Goal: Complete application form

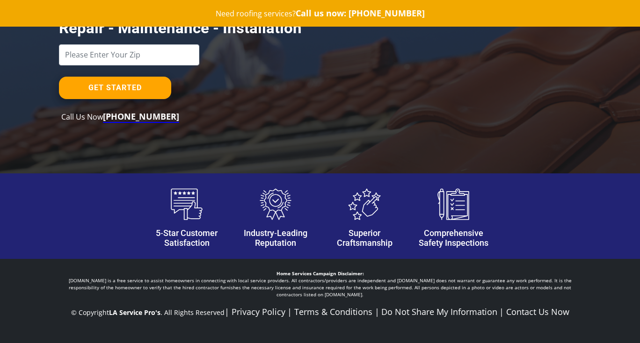
scroll to position [150, 0]
click at [236, 288] on p "Home Services Campaign Disclaimer: laservicepros.com is a free service to assis…" at bounding box center [320, 284] width 522 height 28
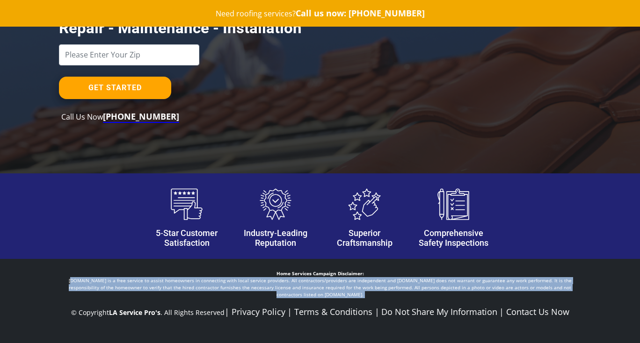
click at [236, 288] on p "Home Services Campaign Disclaimer: laservicepros.com is a free service to assis…" at bounding box center [320, 284] width 522 height 28
click at [324, 295] on p "Home Services Campaign Disclaimer: laservicepros.com is a free service to assis…" at bounding box center [320, 284] width 522 height 28
click at [346, 295] on p "Home Services Campaign Disclaimer: laservicepros.com is a free service to assis…" at bounding box center [320, 284] width 522 height 28
click at [346, 293] on p "Home Services Campaign Disclaimer: laservicepros.com is a free service to assis…" at bounding box center [320, 284] width 522 height 28
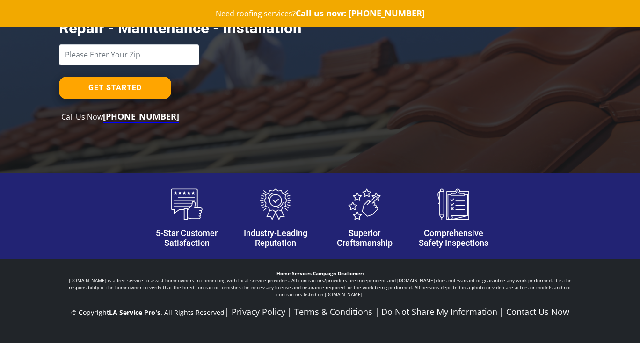
click at [346, 289] on p "Home Services Campaign Disclaimer: laservicepros.com is a free service to assis…" at bounding box center [320, 284] width 522 height 28
drag, startPoint x: 346, startPoint y: 293, endPoint x: 60, endPoint y: 280, distance: 286.0
click at [59, 280] on p "Home Services Campaign Disclaimer: laservicepros.com is a free service to assis…" at bounding box center [320, 284] width 522 height 28
copy p "[DOMAIN_NAME] is a free service to assist homeowners in connecting with local s…"
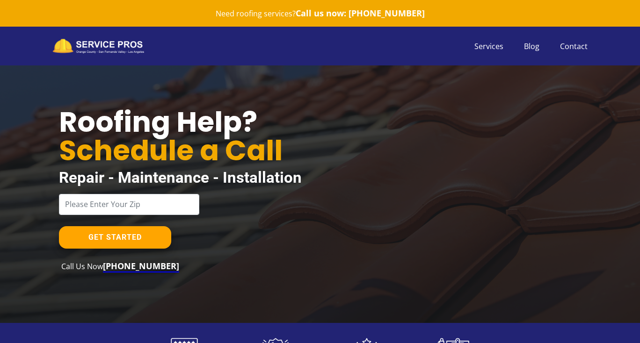
scroll to position [0, 0]
click at [421, 49] on div "Services Blog Contact" at bounding box center [320, 43] width 640 height 43
click at [379, 67] on section "Roofing Help? Schedule a Call Repair - Maintenance - Installation GET STARTED C…" at bounding box center [320, 194] width 640 height 258
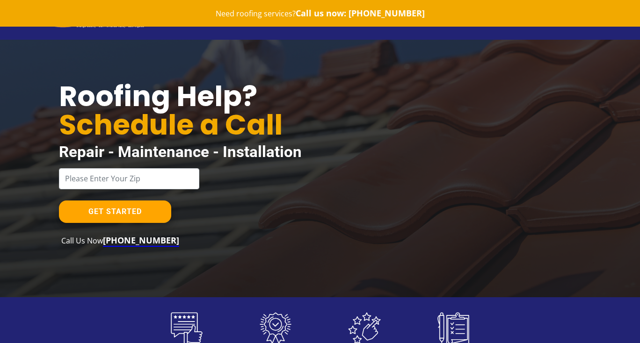
scroll to position [29, 0]
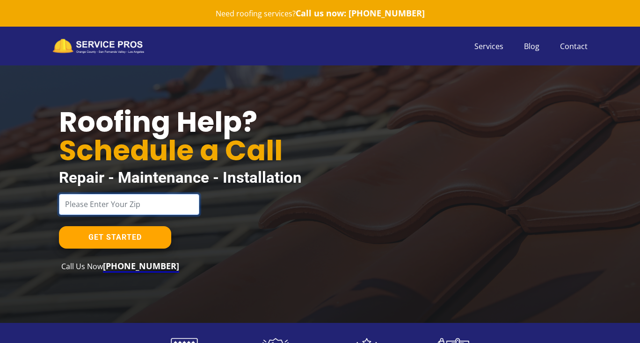
click at [151, 199] on input "text" at bounding box center [129, 204] width 140 height 21
type input "91232"
click at [97, 231] on link "GET STARTED" at bounding box center [115, 237] width 112 height 22
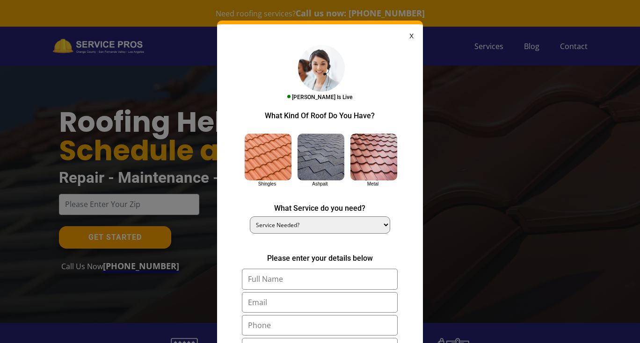
click at [260, 172] on img at bounding box center [268, 157] width 47 height 47
click at [0, 0] on input "Shingles" at bounding box center [0, 0] width 0 height 0
select select "Repair"
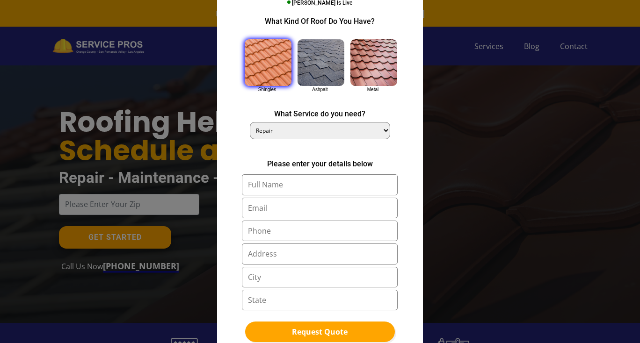
scroll to position [103, 0]
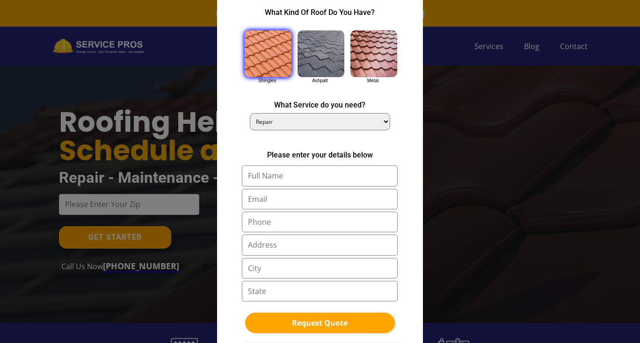
click at [279, 166] on input "text" at bounding box center [320, 176] width 156 height 21
type input "Tony jones"
type input "jones@gmail.com"
type input "8129384024"
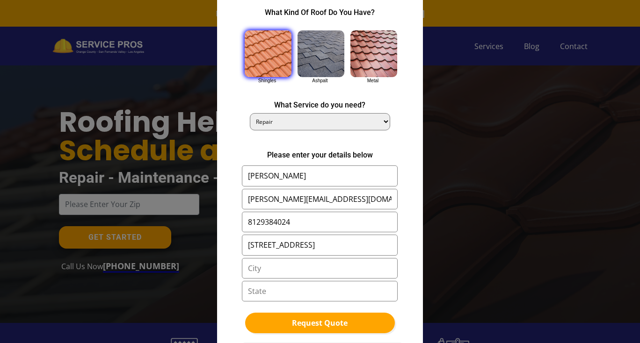
type input "20456 left lane street"
type input "c"
type input "chicago"
type input "il"
click at [258, 322] on button "Request Quote" at bounding box center [320, 323] width 150 height 21
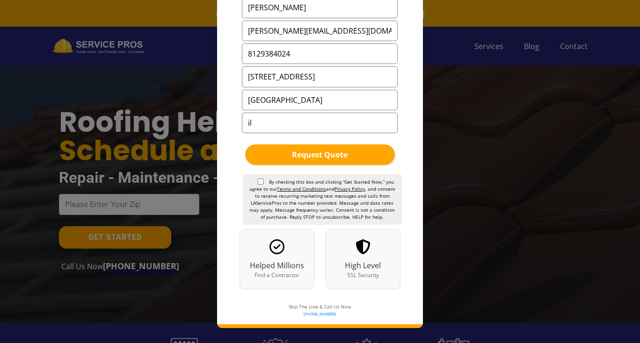
scroll to position [271, 0]
click at [255, 175] on label "By checking this box and clicking “Get Started Now,” you agree to our Terms and…" at bounding box center [322, 200] width 159 height 50
click at [256, 179] on input "By checking this box and clicking “Get Started Now,” you agree to our Terms and…" at bounding box center [260, 182] width 9 height 6
checkbox input "true"
click at [303, 145] on button "Request Quote" at bounding box center [320, 155] width 150 height 21
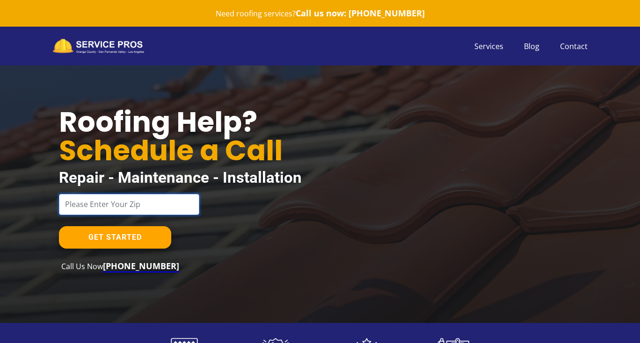
click at [130, 213] on input "text" at bounding box center [129, 204] width 140 height 21
type input "91200"
click at [120, 250] on div "GET STARTED Call Us Now +1 (229) 303-5159" at bounding box center [231, 249] width 344 height 46
click at [120, 243] on link "GET STARTED" at bounding box center [115, 237] width 112 height 22
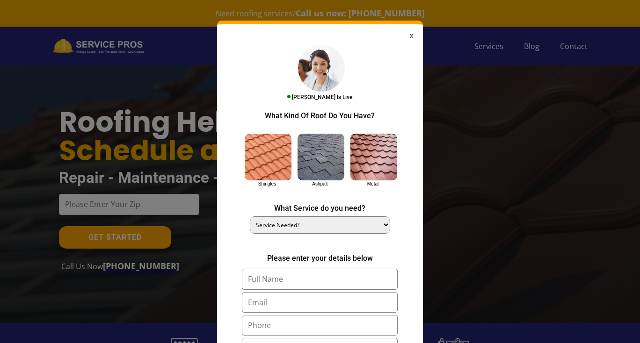
select select "Repair"
drag, startPoint x: 275, startPoint y: 219, endPoint x: 271, endPoint y: 159, distance: 61.0
click at [271, 159] on section "Shingles Ashpalt Metal Service Needed?" at bounding box center [320, 185] width 196 height 123
click at [267, 168] on img at bounding box center [268, 157] width 47 height 47
click at [0, 0] on input "Shingles" at bounding box center [0, 0] width 0 height 0
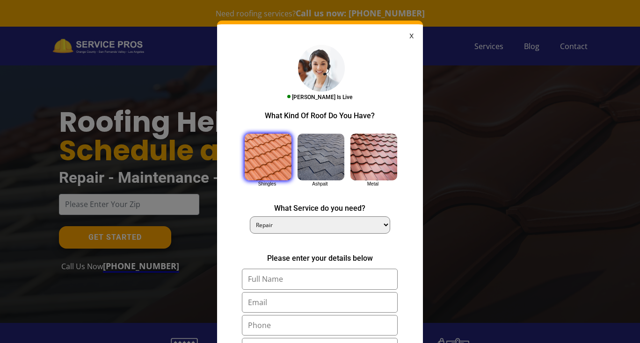
click at [254, 273] on input "text" at bounding box center [320, 279] width 156 height 21
type input "Tony Me"
type input "me@gmail.com"
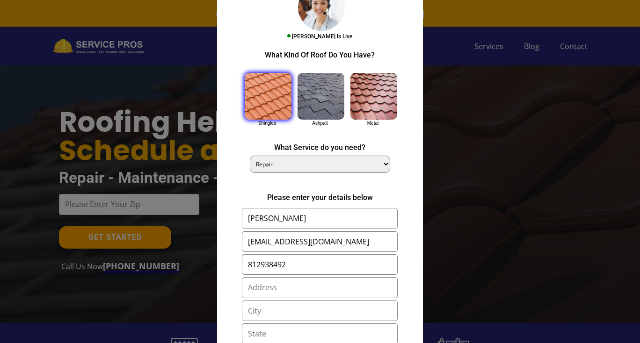
scroll to position [83, 0]
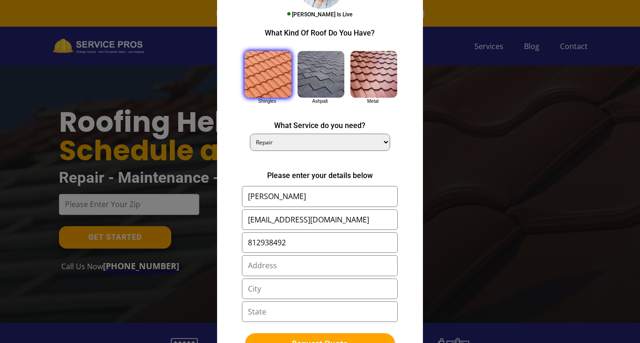
type input "812938492"
type input "12324 Lakeview LN"
type input "north wood"
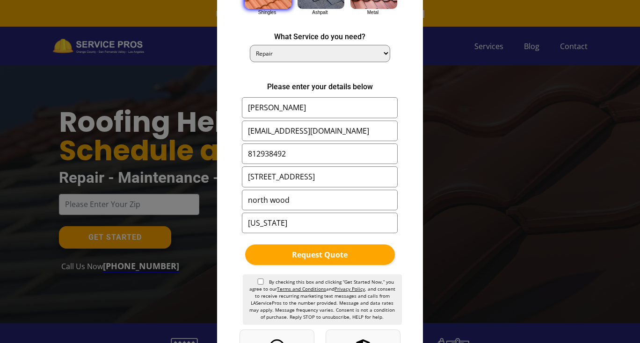
type input "texas"
click at [262, 279] on input "By checking this box and clicking “Get Started Now,” you agree to our Terms and…" at bounding box center [260, 282] width 9 height 6
checkbox input "true"
click at [304, 245] on button "Request Quote" at bounding box center [320, 255] width 150 height 21
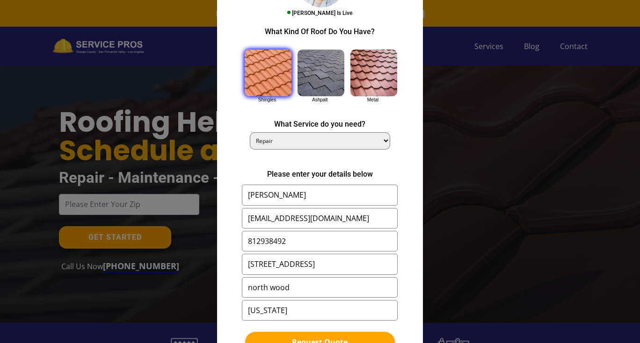
scroll to position [32, 0]
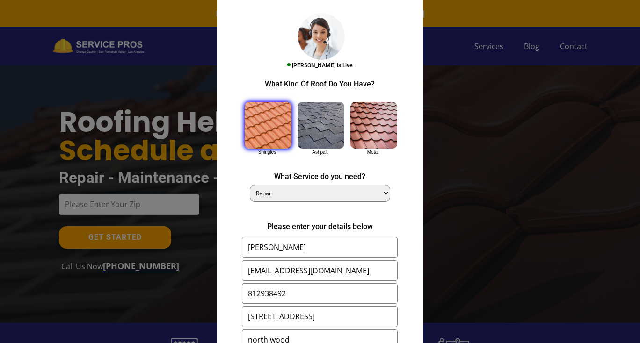
click at [413, 2] on link "x" at bounding box center [411, 3] width 4 height 13
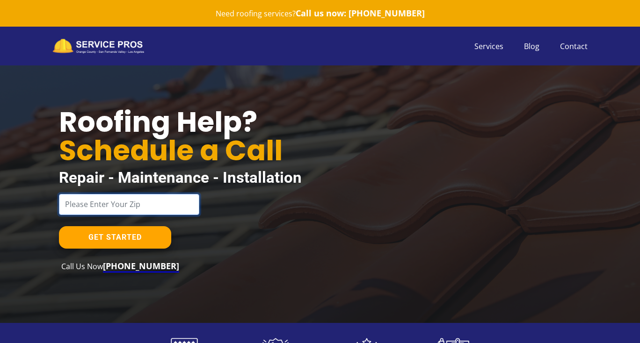
click at [162, 200] on input "text" at bounding box center [129, 204] width 140 height 21
type input "91311"
click at [113, 229] on link "GET STARTED" at bounding box center [115, 237] width 112 height 22
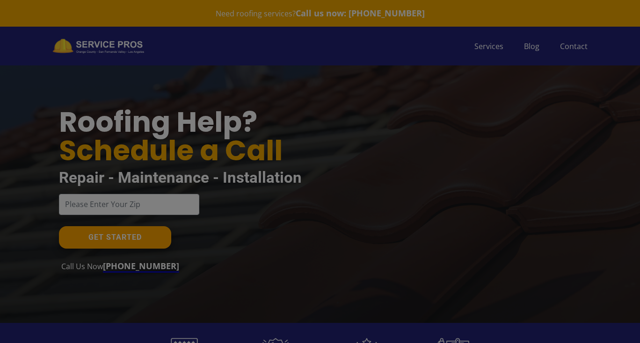
scroll to position [0, 0]
type input "Chatsworth"
type input "CA"
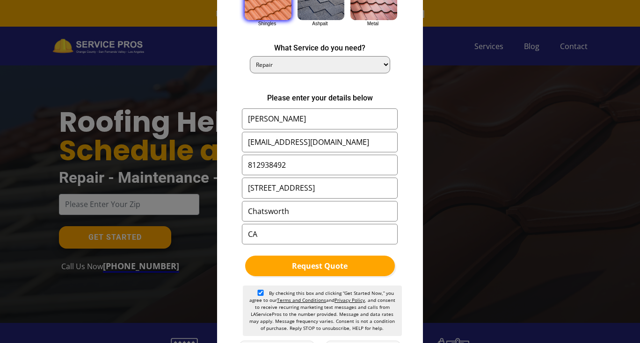
scroll to position [159, 0]
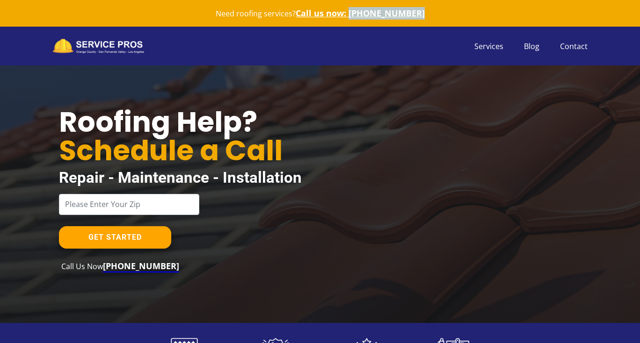
drag, startPoint x: 427, startPoint y: 14, endPoint x: 358, endPoint y: 13, distance: 69.2
click at [358, 13] on div "Need roofing services? Call us now: (229) 303-5159" at bounding box center [320, 13] width 640 height 27
copy link "(229) 303-5159"
